Goal: Find specific page/section: Find specific page/section

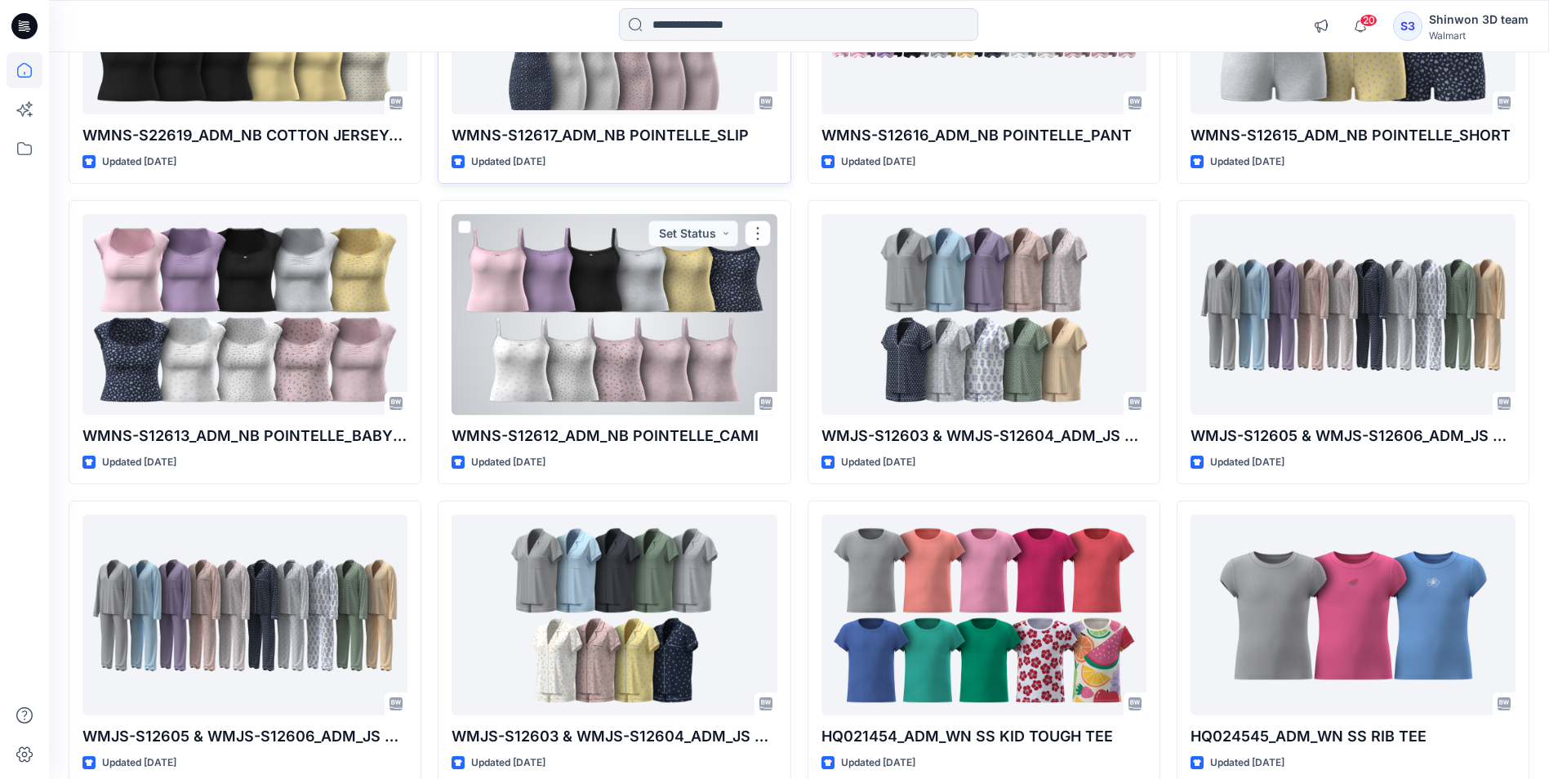
scroll to position [3117, 0]
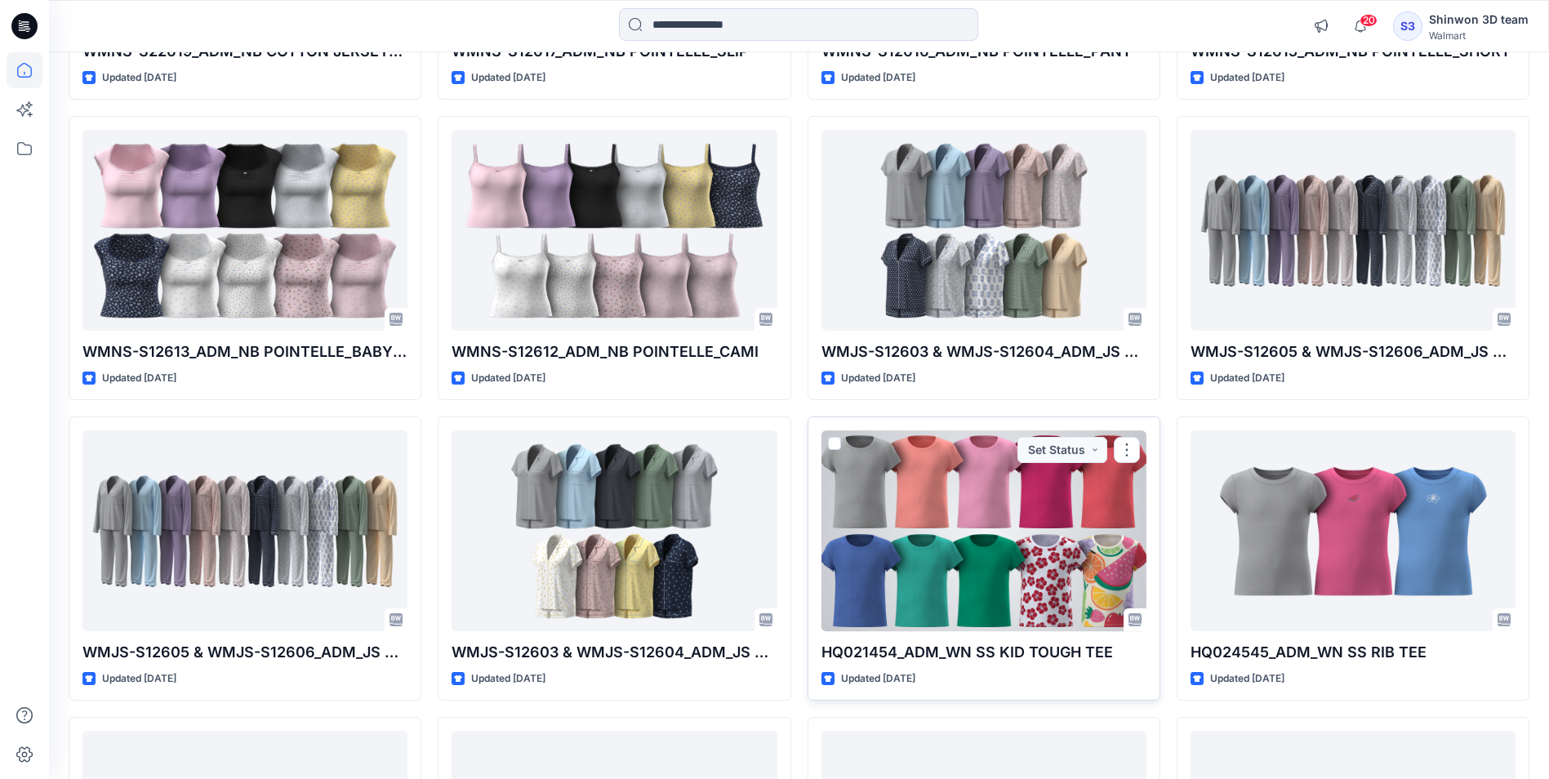
click at [979, 487] on div at bounding box center [983, 530] width 325 height 200
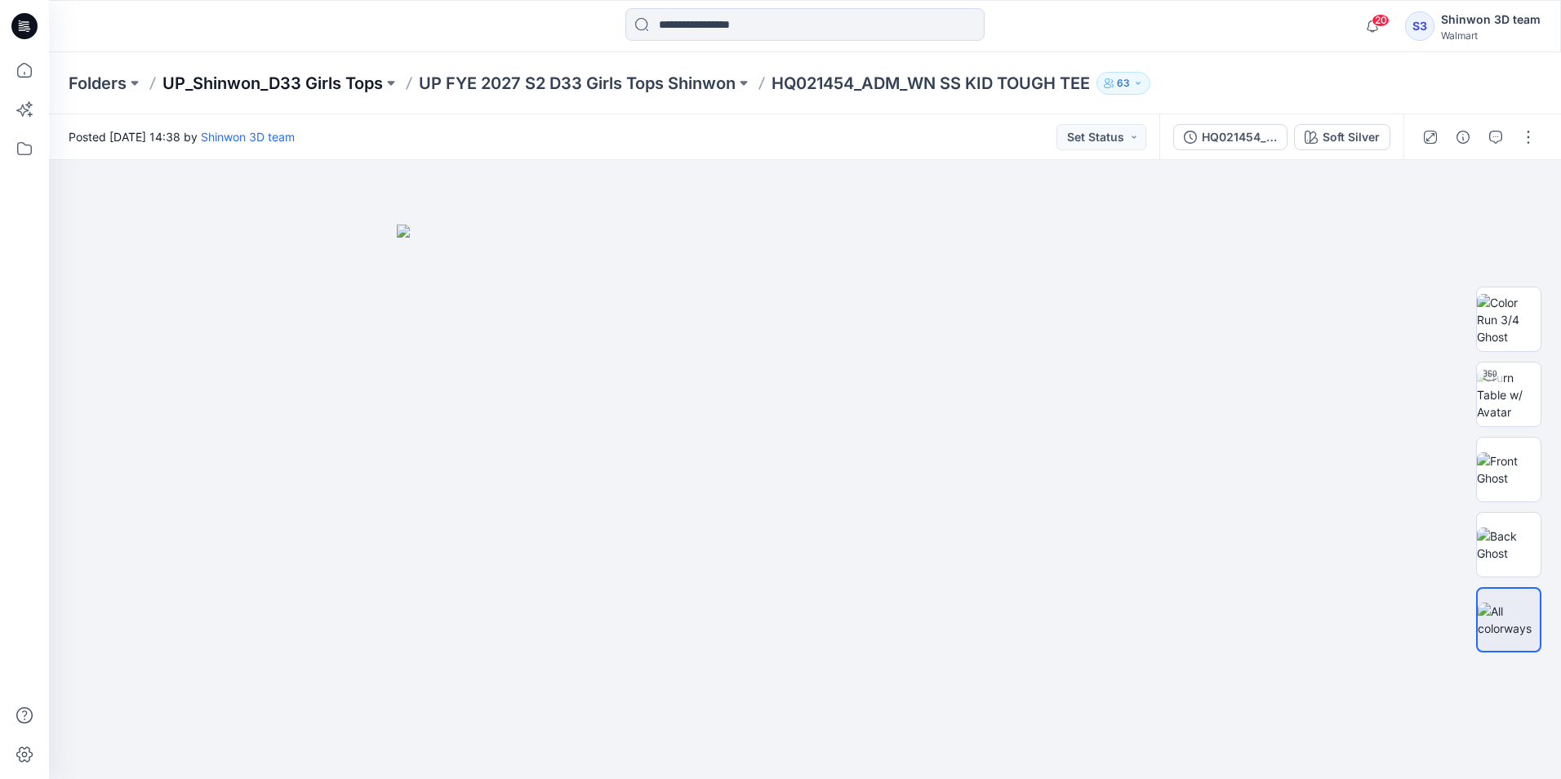
click at [270, 78] on p "UP_Shinwon_D33 Girls Tops" at bounding box center [272, 83] width 220 height 23
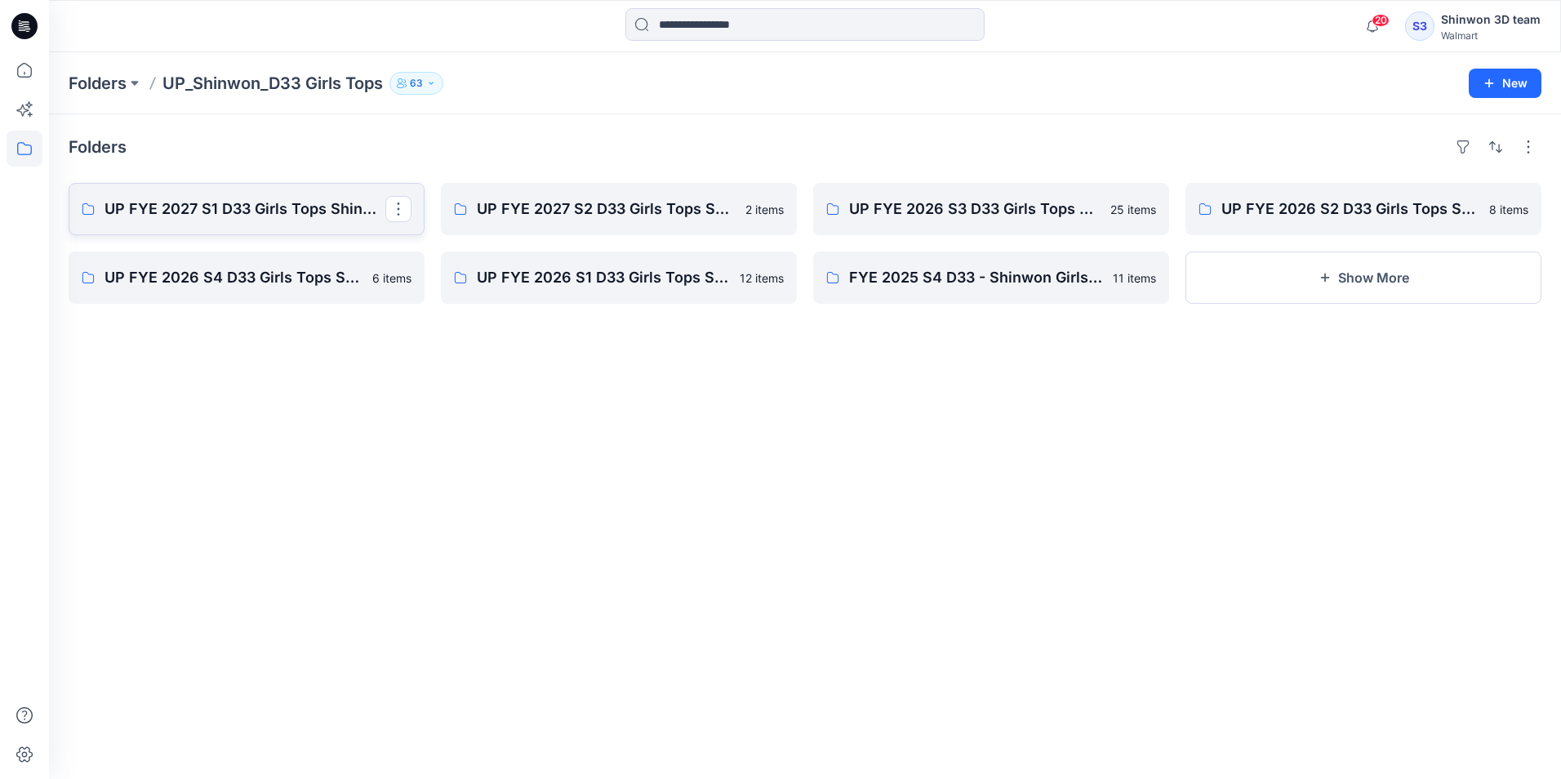
click at [275, 218] on p "UP FYE 2027 S1 D33 Girls Tops Shinwon" at bounding box center [245, 209] width 281 height 23
